Goal: Check status: Check status

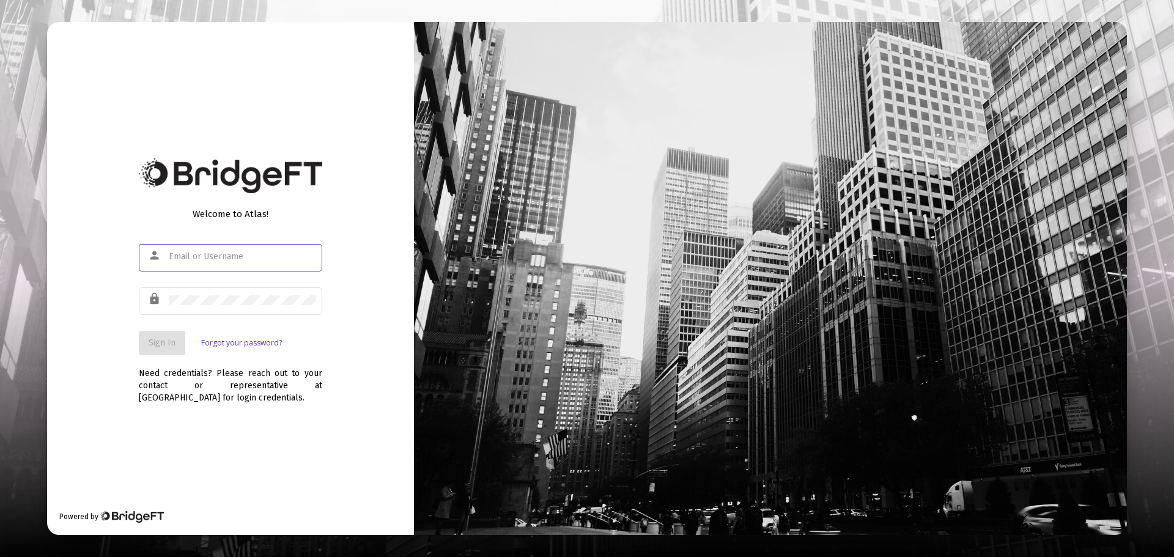
click at [250, 249] on div at bounding box center [242, 256] width 147 height 30
type input "[EMAIL_ADDRESS][DOMAIN_NAME]"
click at [271, 305] on div at bounding box center [242, 300] width 147 height 30
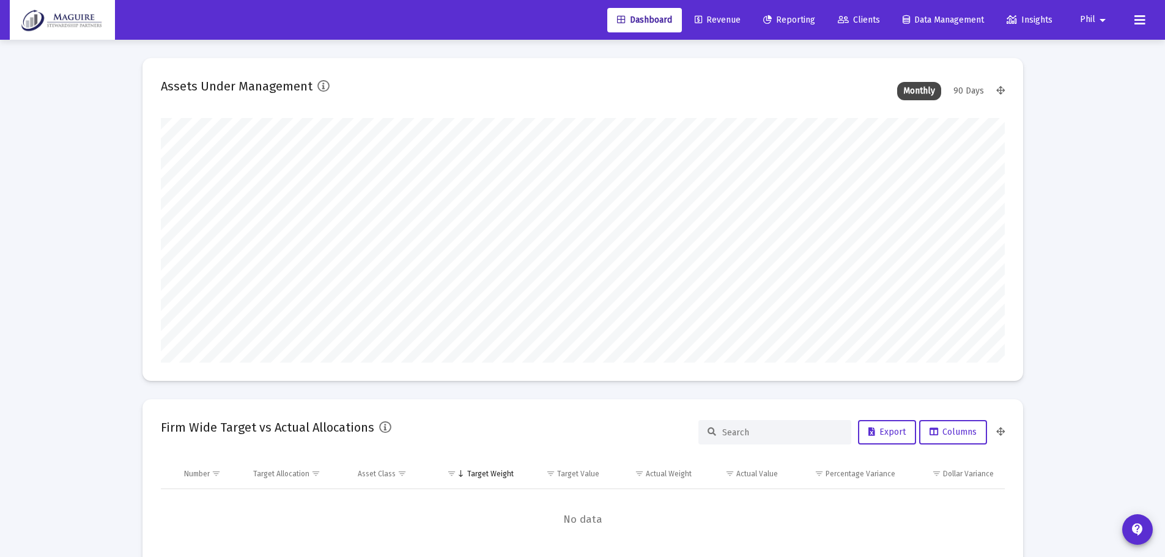
scroll to position [245, 454]
type input "[DATE]"
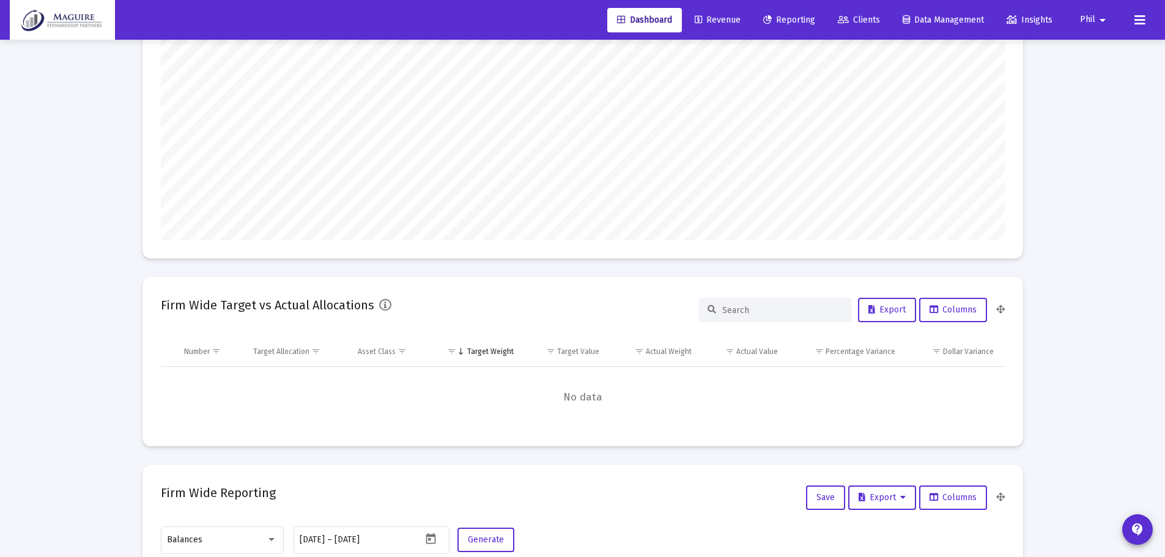
scroll to position [0, 0]
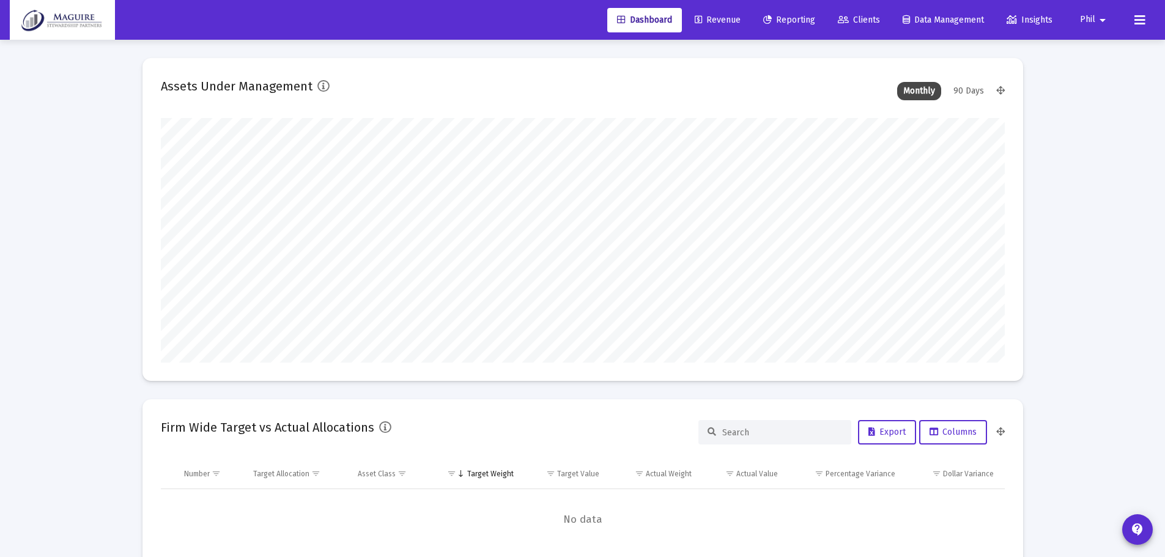
click at [801, 16] on span "Reporting" at bounding box center [789, 20] width 52 height 10
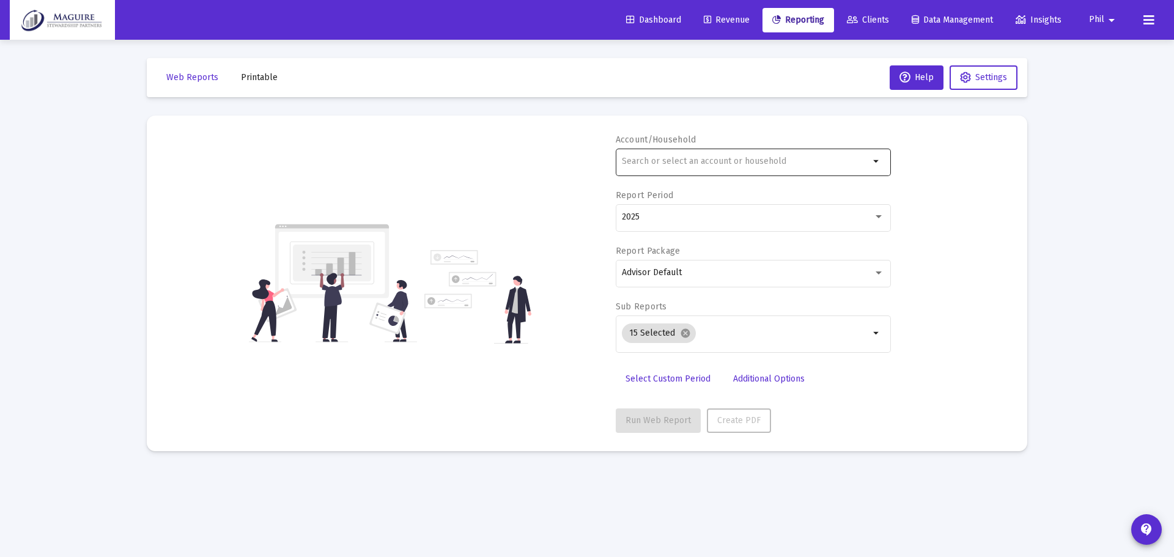
click at [785, 156] on input "text" at bounding box center [746, 161] width 248 height 10
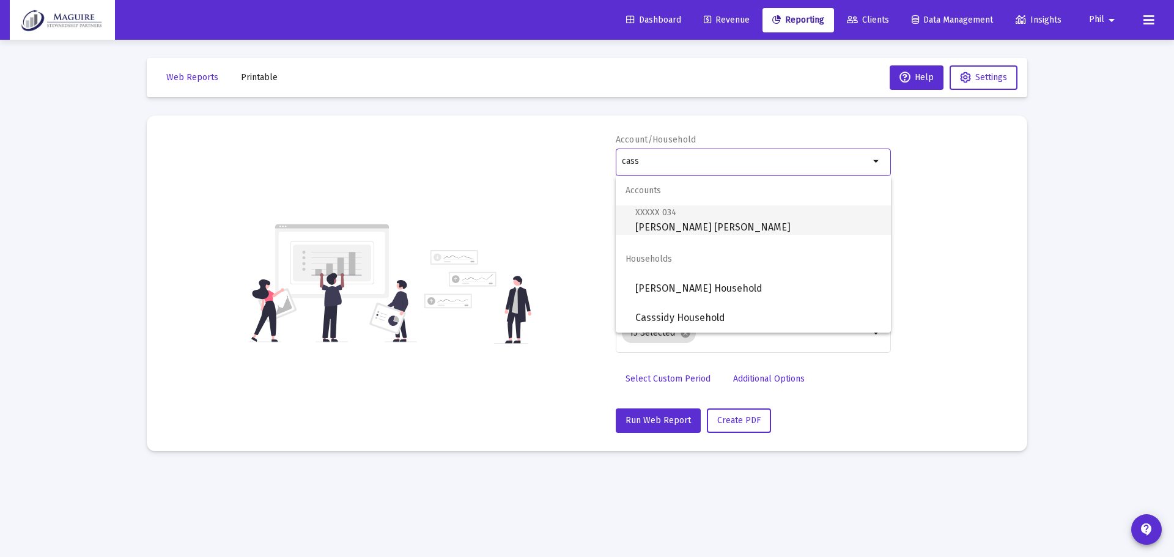
click at [724, 232] on span "XXXXX 034 [PERSON_NAME] [PERSON_NAME]" at bounding box center [758, 220] width 246 height 30
type input "[PERSON_NAME] [PERSON_NAME]"
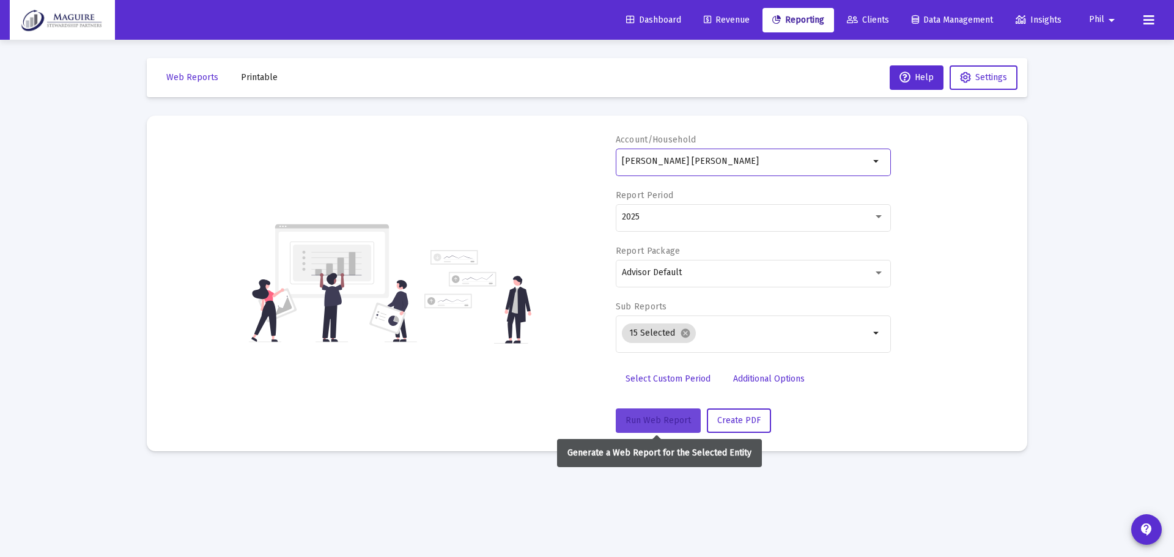
click at [658, 418] on span "Run Web Report" at bounding box center [657, 420] width 65 height 10
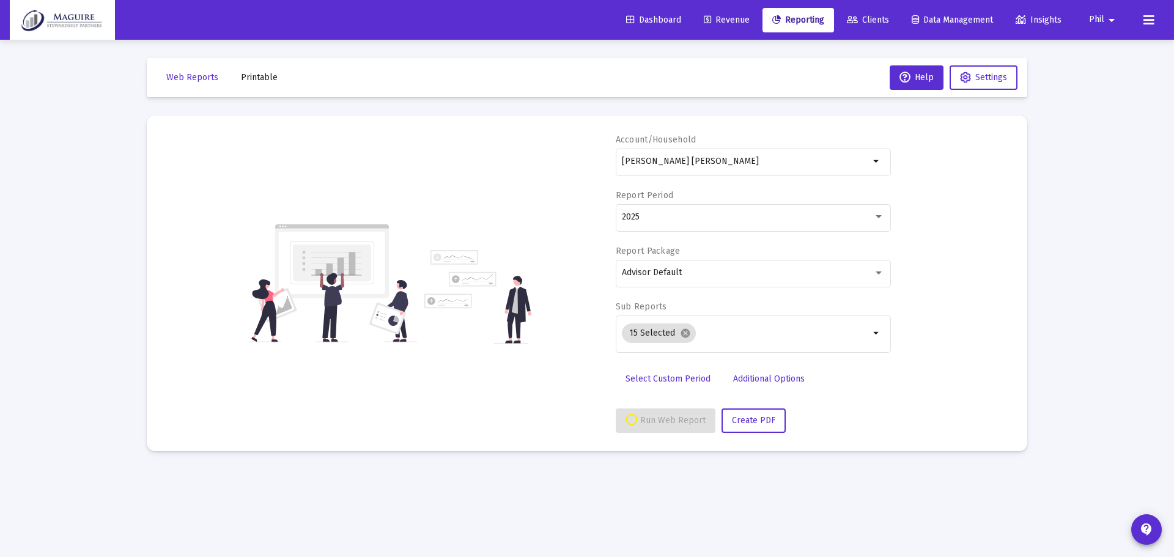
select select "View all"
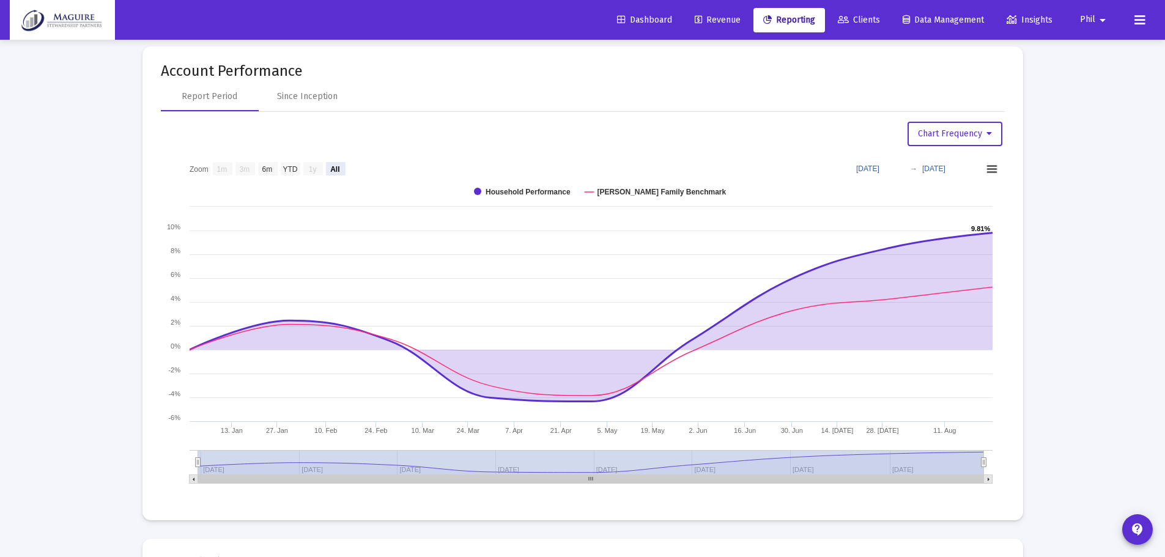
scroll to position [1406, 0]
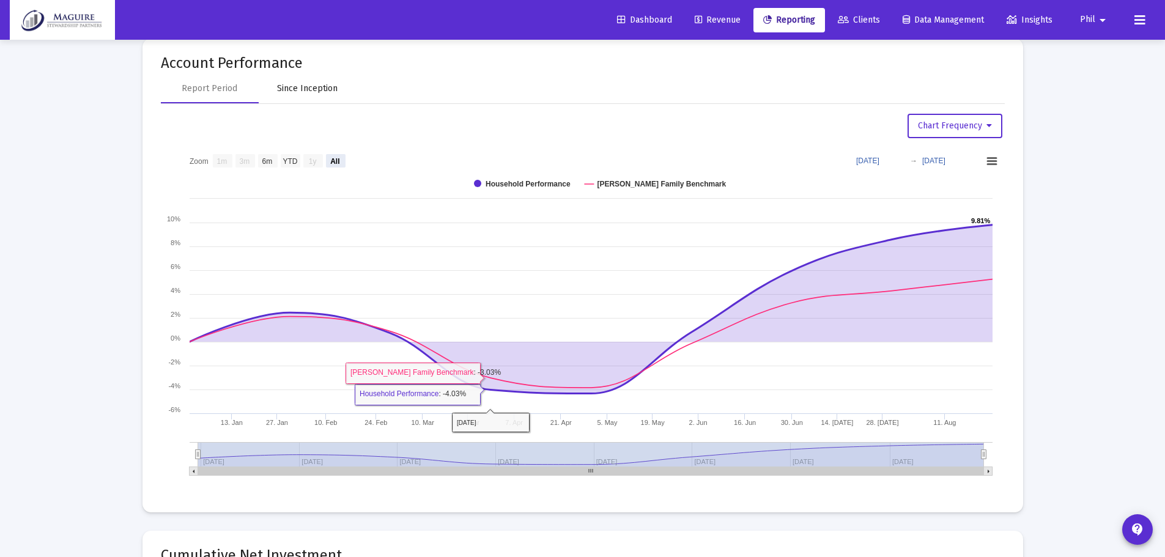
click at [309, 86] on div "Since Inception" at bounding box center [307, 89] width 61 height 12
select select "View all"
